Goal: Task Accomplishment & Management: Manage account settings

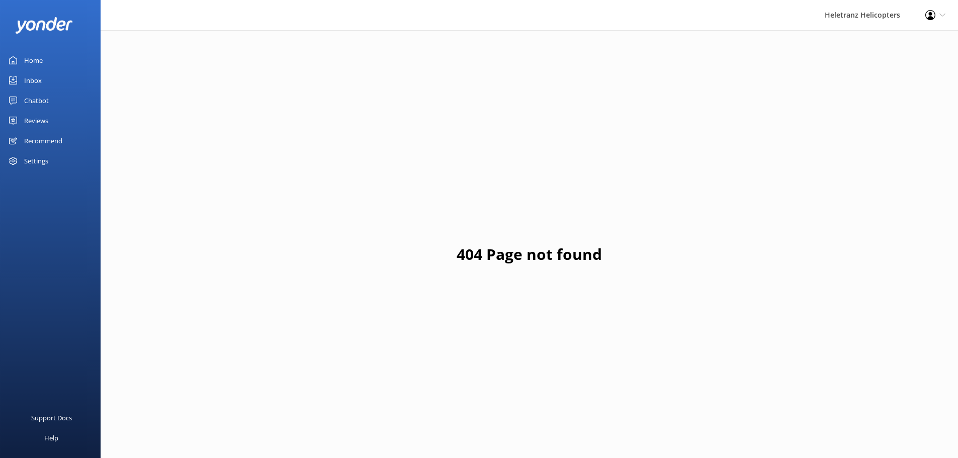
click at [37, 93] on div "Chatbot" at bounding box center [36, 100] width 25 height 20
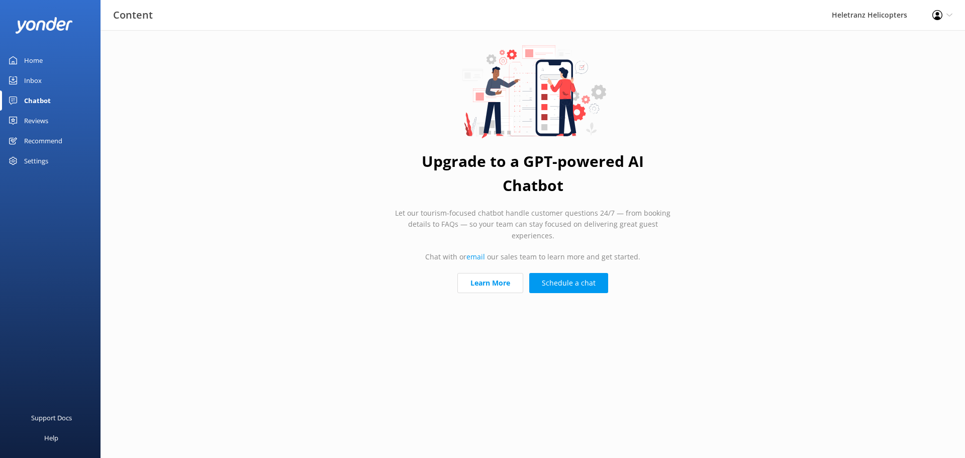
click at [31, 116] on div "Reviews" at bounding box center [36, 121] width 24 height 20
